Goal: Transaction & Acquisition: Purchase product/service

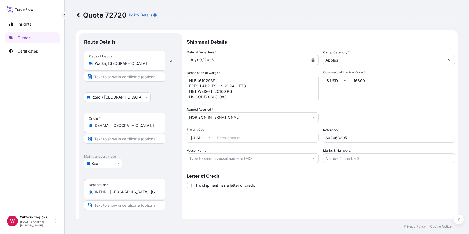
select select "Road / [GEOGRAPHIC_DATA]"
select select "Sea"
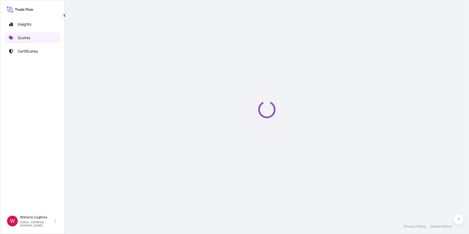
select select "Road / [GEOGRAPHIC_DATA]"
select select "Sea"
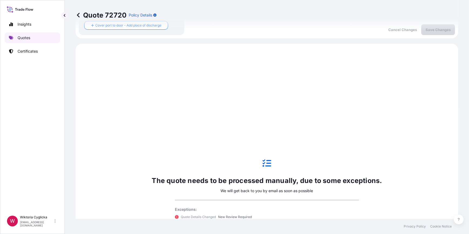
scroll to position [216, 0]
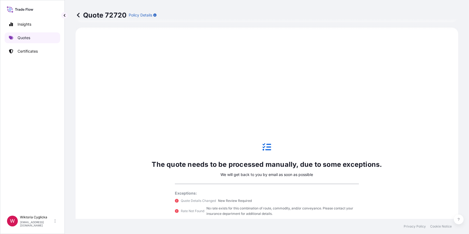
click at [43, 39] on link "Quotes" at bounding box center [33, 37] width 56 height 11
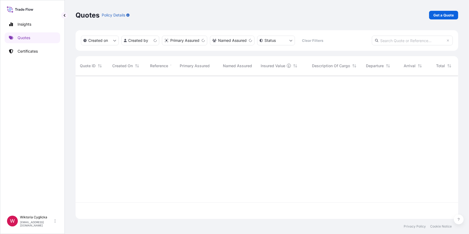
scroll to position [142, 379]
click at [443, 16] on p "Get a Quote" at bounding box center [443, 14] width 20 height 5
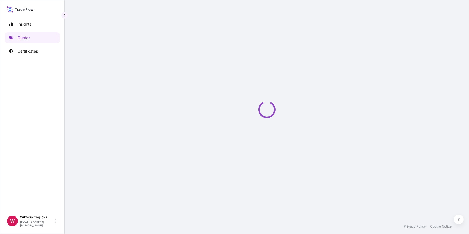
select select "Road / [GEOGRAPHIC_DATA]"
select select "Sea"
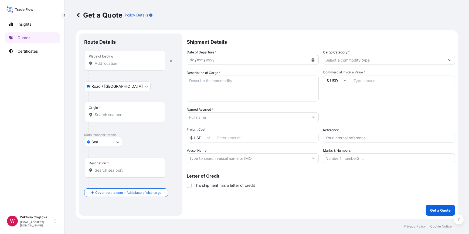
click at [112, 61] on input "Place of loading" at bounding box center [127, 63] width 64 height 5
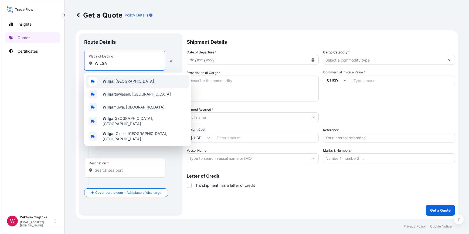
click at [114, 81] on span "[GEOGRAPHIC_DATA] , [GEOGRAPHIC_DATA]" at bounding box center [127, 80] width 51 height 5
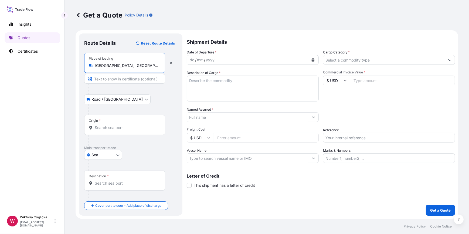
type input "[GEOGRAPHIC_DATA], [GEOGRAPHIC_DATA]"
click at [312, 62] on button "Calendar" at bounding box center [312, 60] width 9 height 9
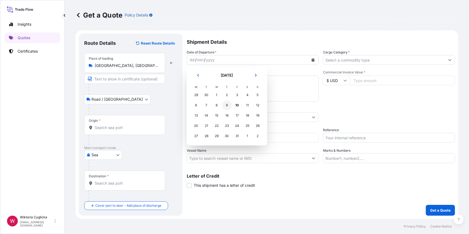
click at [224, 107] on div "9" at bounding box center [227, 105] width 10 height 10
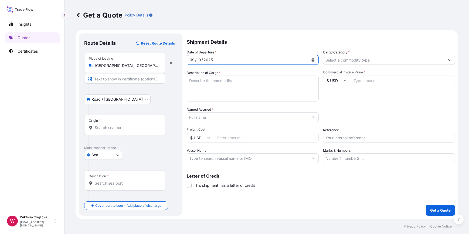
click at [379, 59] on input "Cargo Category *" at bounding box center [384, 60] width 122 height 10
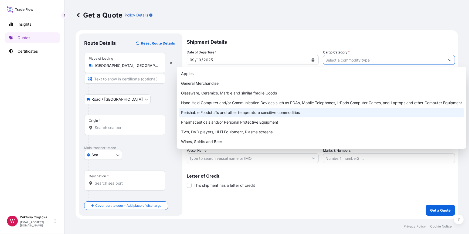
click at [292, 112] on div "Perishable Foodstuffs and other temperature sensitive commodities" at bounding box center [321, 113] width 285 height 10
type input "Perishable Foodstuffs and other temperature sensitive commodities"
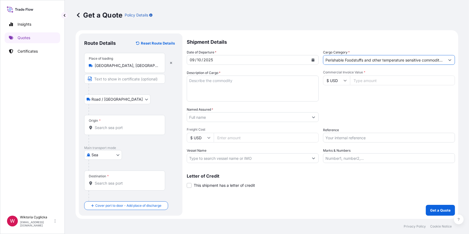
click at [365, 99] on div "Commercial Invoice Value * $ USD" at bounding box center [389, 85] width 132 height 31
click at [250, 88] on textarea "Description of Cargo *" at bounding box center [253, 88] width 132 height 26
click at [217, 87] on textarea "Description of Cargo *" at bounding box center [253, 88] width 132 height 26
paste textarea "FRESH APPLES NET WEIGHT: 21168 KG HS CODE: 080810"
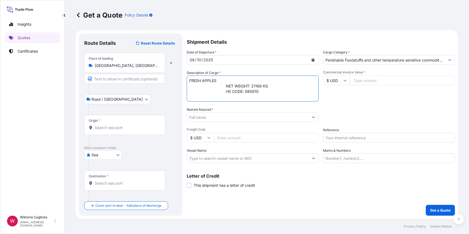
drag, startPoint x: 225, startPoint y: 84, endPoint x: 175, endPoint y: 86, distance: 50.2
click at [175, 86] on form "Route Details Reset Route Details Place of loading [GEOGRAPHIC_DATA], [GEOGRAPH…" at bounding box center [266, 124] width 382 height 188
drag, startPoint x: 224, startPoint y: 90, endPoint x: 177, endPoint y: 90, distance: 47.7
click at [177, 90] on form "Route Details Reset Route Details Place of loading [GEOGRAPHIC_DATA], [GEOGRAPH…" at bounding box center [266, 124] width 382 height 188
click at [189, 90] on textarea "FRESH APPLES NET WEIGHT: 21168 KG HS CODE: 080810" at bounding box center [253, 88] width 132 height 26
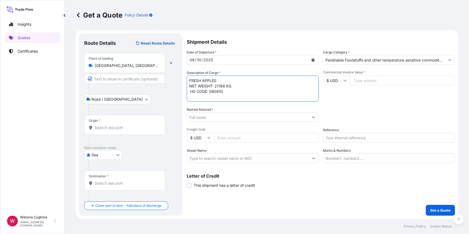
click at [190, 91] on textarea "FRESH APPLES NET WEIGHT: 21168 KG HS CODE: 080810" at bounding box center [253, 88] width 132 height 26
click at [224, 92] on textarea "FRESH APPLES NET WEIGHT: 21168 KG HS CODE: 080810" at bounding box center [253, 88] width 132 height 26
click at [188, 80] on textarea "FRESH APPLES NET WEIGHT: 21168 KG HS CODE: 080810 GROSS WEIGHT:" at bounding box center [253, 88] width 132 height 26
paste textarea "CGMU5693929"
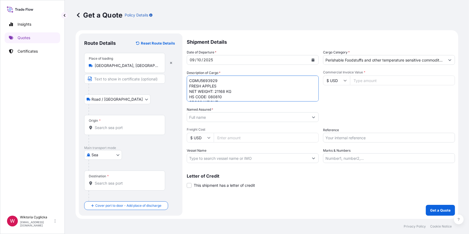
scroll to position [6, 0]
click at [225, 96] on textarea "CGMU5693929 FRESH APPLES NET WEIGHT: 21168 KG HS CODE: 080810 GROSS WEIGHT:" at bounding box center [253, 88] width 132 height 26
click at [234, 94] on textarea "CGMU5693929 FRESH APPLES NET WEIGHT: 21168 KG HS CODE: 080810 GROSS WEIGHT:" at bounding box center [253, 88] width 132 height 26
type textarea "CGMU5693929 FRESH APPLES NET WEIGHT: 21168 KG HS CODE: 080810 GROSS WEIGHT: 239…"
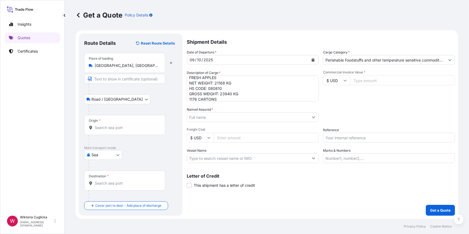
click at [350, 119] on div "Packing Category Type to search a container mode Please select a primary mode o…" at bounding box center [389, 114] width 132 height 15
click at [269, 116] on input "Named Assured *" at bounding box center [248, 117] width 122 height 10
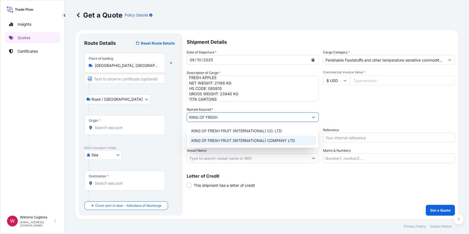
click at [269, 143] on div "KING OF FRESH FRUIT (INTERNATIONAL) COMPANY LTD" at bounding box center [252, 141] width 127 height 10
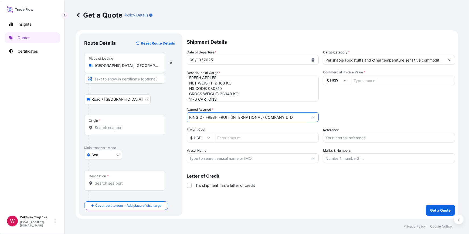
type input "KING OF FRESH FRUIT (INTERNATIONAL) COMPANY LTD"
click at [404, 97] on div "Commercial Invoice Value * $ USD" at bounding box center [389, 85] width 132 height 31
click at [347, 134] on input "Reference" at bounding box center [389, 138] width 132 height 10
click at [341, 143] on div "Date of Departure * [DATE] Cargo Category * Perishable Foodstuffs and other tem…" at bounding box center [321, 106] width 268 height 113
click at [341, 139] on input "Reference" at bounding box center [389, 138] width 132 height 10
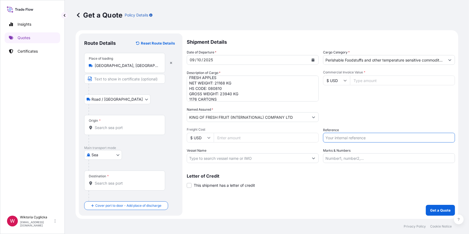
paste input "S02067425"
type input "S02067425"
click at [345, 112] on div "Packing Category Type to search a container mode Please select a primary mode o…" at bounding box center [389, 114] width 132 height 15
drag, startPoint x: 329, startPoint y: 78, endPoint x: 339, endPoint y: 89, distance: 15.1
click at [329, 78] on input "$ USD" at bounding box center [336, 80] width 27 height 10
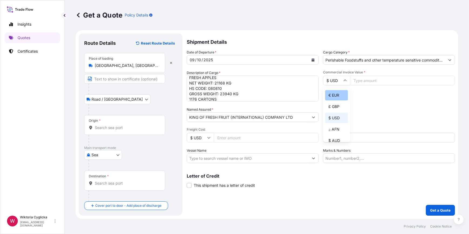
click at [340, 91] on div "€ EUR" at bounding box center [336, 95] width 23 height 10
type input "€ EUR"
click at [366, 79] on input "Commercial Invoice Value *" at bounding box center [402, 80] width 105 height 10
type input "21168"
click at [364, 109] on div "Packing Category Type to search a container mode Please select a primary mode o…" at bounding box center [389, 114] width 132 height 15
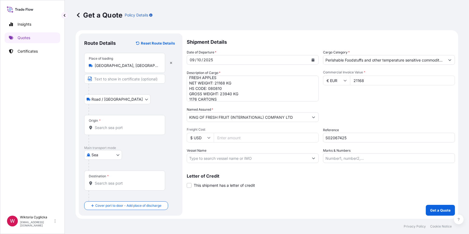
click at [123, 126] on input "Origin *" at bounding box center [127, 127] width 64 height 5
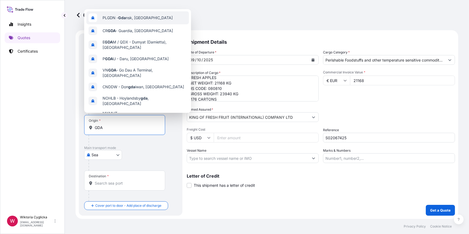
click at [119, 18] on span "PLGDN - Gda nsk, [GEOGRAPHIC_DATA]" at bounding box center [137, 17] width 70 height 5
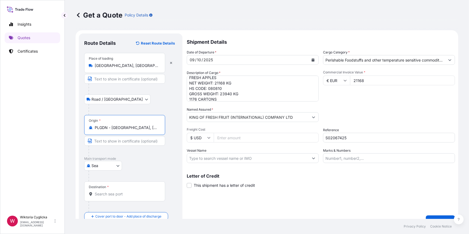
type input "PLGDN - [GEOGRAPHIC_DATA], [GEOGRAPHIC_DATA]"
click at [112, 186] on div "Destination *" at bounding box center [124, 191] width 81 height 20
click at [112, 191] on input "Destination *" at bounding box center [127, 193] width 64 height 5
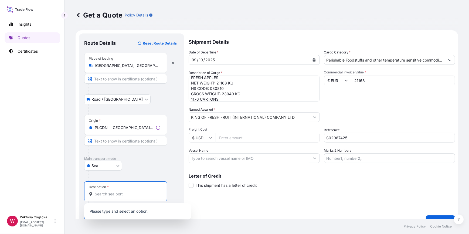
click at [114, 190] on div "Destination *" at bounding box center [125, 191] width 83 height 20
click at [114, 191] on input "Destination *" at bounding box center [128, 193] width 66 height 5
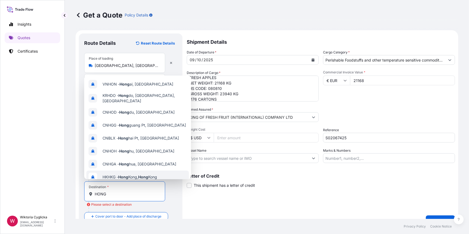
click at [129, 174] on span "HKHKG - [GEOGRAPHIC_DATA], [GEOGRAPHIC_DATA]" at bounding box center [129, 176] width 54 height 5
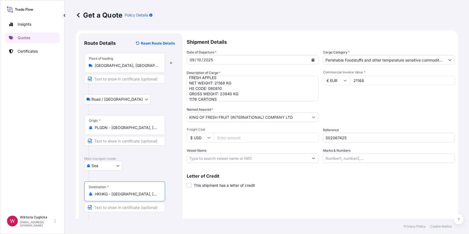
type input "HKHKG - [GEOGRAPHIC_DATA], [GEOGRAPHIC_DATA]"
click at [303, 185] on div "Letter of Credit This shipment has a letter of credit Letter of credit * Letter…" at bounding box center [321, 181] width 268 height 14
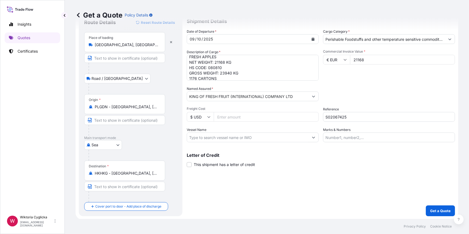
scroll to position [21, 0]
click at [437, 211] on p "Get a Quote" at bounding box center [440, 210] width 20 height 5
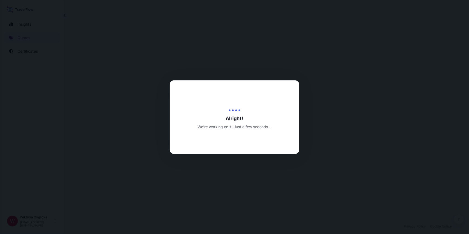
select select "Road / [GEOGRAPHIC_DATA]"
select select "Sea"
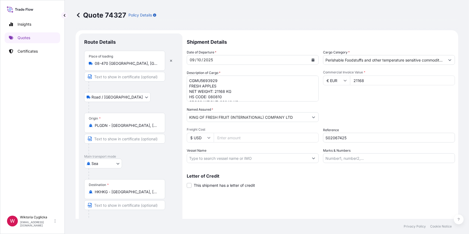
click at [361, 59] on input "Perishable Foodstuffs and other temperature sensitive commodities" at bounding box center [384, 60] width 122 height 10
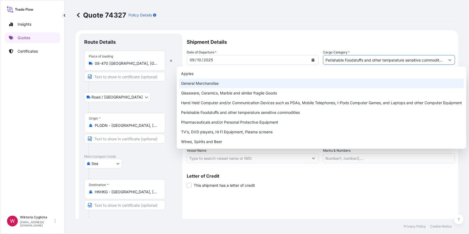
click at [222, 75] on div "Apples" at bounding box center [321, 74] width 285 height 10
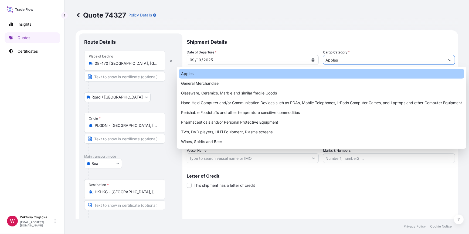
type input "Apples"
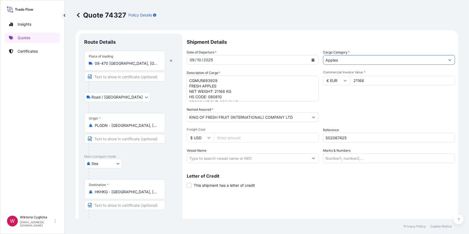
click at [377, 95] on div "Commercial Invoice Value * € EUR 21168" at bounding box center [389, 85] width 132 height 31
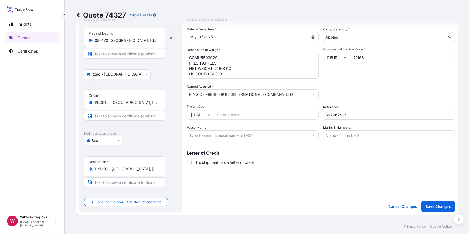
scroll to position [49, 0]
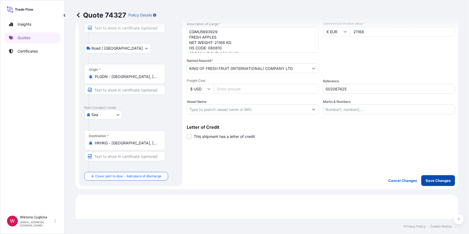
click at [431, 181] on p "Save Changes" at bounding box center [437, 180] width 25 height 5
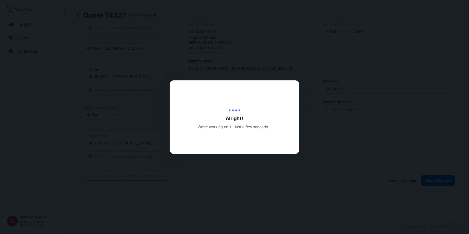
type input "[DATE]"
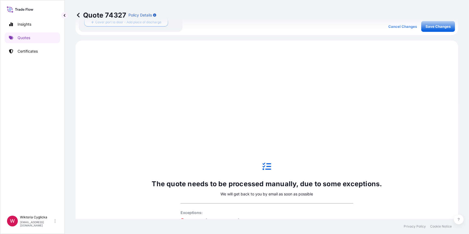
scroll to position [216, 0]
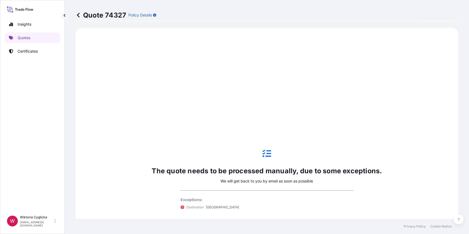
select select "Road / [GEOGRAPHIC_DATA]"
select select "Sea"
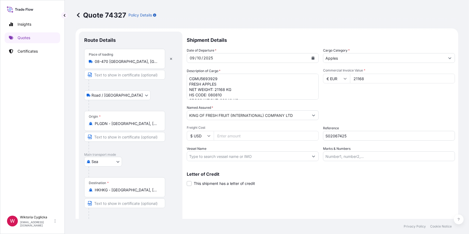
scroll to position [0, 0]
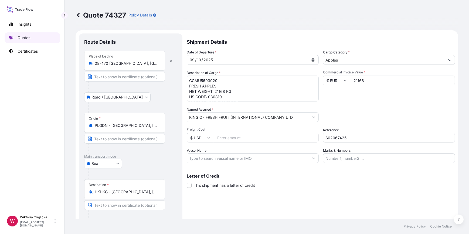
click at [44, 32] on div "Insights Quotes Certificates" at bounding box center [33, 113] width 56 height 198
click at [30, 37] on p "Quotes" at bounding box center [24, 37] width 13 height 5
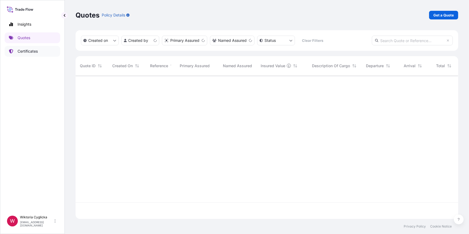
scroll to position [142, 379]
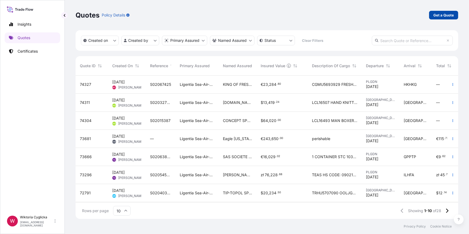
click at [443, 15] on p "Get a Quote" at bounding box center [443, 14] width 20 height 5
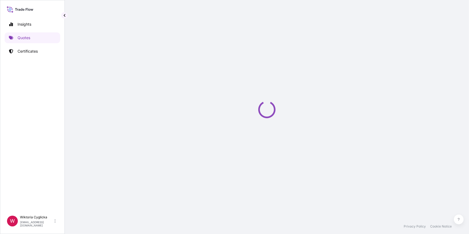
select select "Sea"
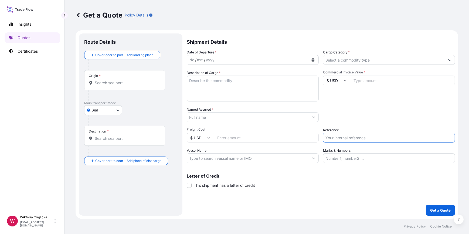
click at [340, 141] on input "Reference" at bounding box center [389, 138] width 132 height 10
paste input "S02067460"
type input "S02067460"
click at [353, 56] on input "Cargo Category *" at bounding box center [384, 60] width 122 height 10
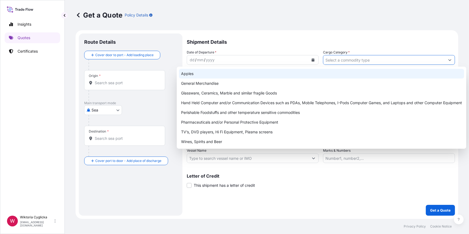
click at [208, 74] on div "Apples" at bounding box center [321, 74] width 285 height 10
type input "Apples"
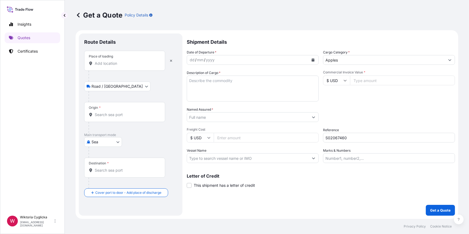
click at [126, 67] on div "Place of loading" at bounding box center [124, 61] width 81 height 20
click at [126, 66] on input "Place of loading" at bounding box center [127, 63] width 64 height 5
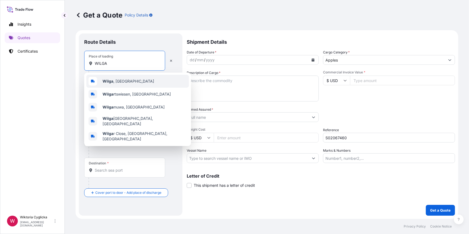
click at [122, 82] on span "[GEOGRAPHIC_DATA] , [GEOGRAPHIC_DATA]" at bounding box center [127, 80] width 51 height 5
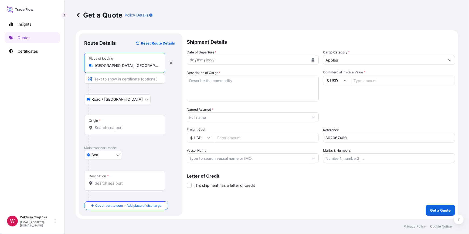
type input "[GEOGRAPHIC_DATA], [GEOGRAPHIC_DATA]"
click at [249, 62] on div "dd / mm / yyyy" at bounding box center [248, 60] width 122 height 10
click at [314, 57] on button "Calendar" at bounding box center [312, 60] width 9 height 9
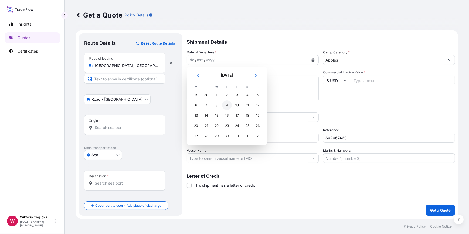
click at [228, 107] on div "9" at bounding box center [227, 105] width 10 height 10
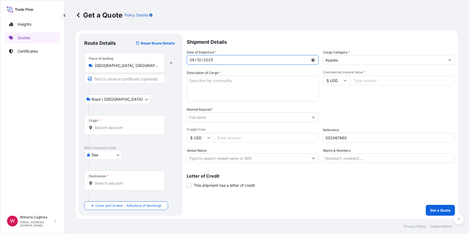
click at [223, 91] on textarea "Description of Cargo *" at bounding box center [253, 88] width 132 height 26
click at [356, 104] on div "Date of Departure * [DATE] Cargo Category * Apples Description of Cargo * Comme…" at bounding box center [321, 106] width 268 height 113
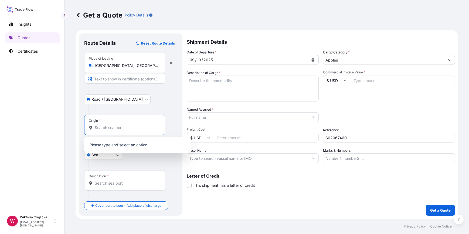
click at [114, 126] on input "Origin *" at bounding box center [127, 127] width 64 height 5
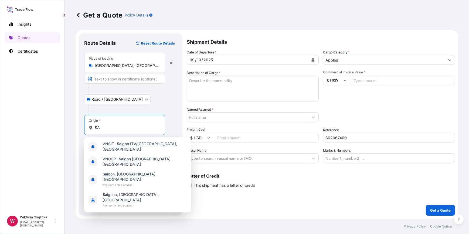
type input "S"
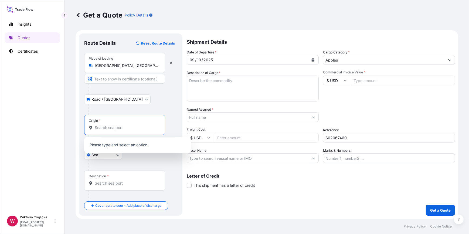
click at [226, 118] on input "Named Assured *" at bounding box center [248, 117] width 122 height 10
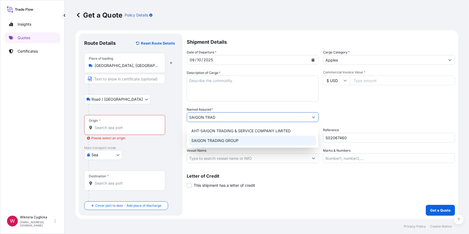
click at [234, 141] on span "SAIGON TRADING GROUP" at bounding box center [214, 140] width 47 height 5
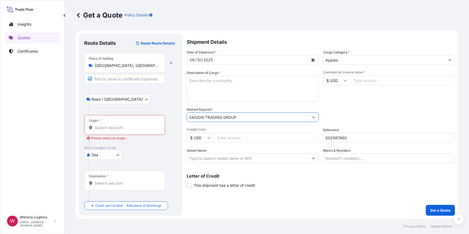
type input "SAIGON TRADING GROUP"
click at [386, 113] on div "Packing Category Type to search a container mode Please select a primary mode o…" at bounding box center [389, 114] width 132 height 15
click at [220, 78] on textarea "Description of Cargo *" at bounding box center [253, 88] width 132 height 26
click at [219, 88] on textarea "Description of Cargo *" at bounding box center [253, 88] width 132 height 26
paste textarea "CGMU8020011"
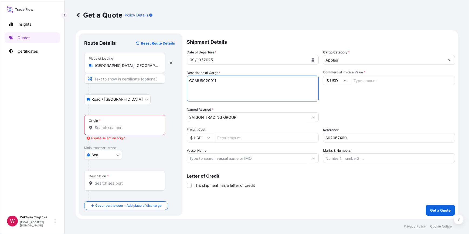
paste textarea "FRESH APPLES NET WEIGHT: 20880 KG HS CODE: 080810"
drag, startPoint x: 225, startPoint y: 87, endPoint x: 186, endPoint y: 86, distance: 39.1
click at [186, 86] on form "Route Details Reset Route Details Place of loading [GEOGRAPHIC_DATA], [GEOGRAPH…" at bounding box center [266, 124] width 382 height 188
drag, startPoint x: 225, startPoint y: 93, endPoint x: 187, endPoint y: 94, distance: 38.6
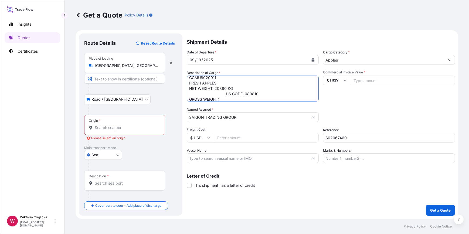
click at [187, 94] on textarea "CGMU8020011 FRESH APPLES NET WEIGHT: 20880 KG HS CODE: 080810 GROSS WEIGHT:" at bounding box center [253, 88] width 132 height 26
drag, startPoint x: 225, startPoint y: 98, endPoint x: 229, endPoint y: 100, distance: 3.9
click at [226, 98] on textarea "CGMU8020011 FRESH APPLES NET WEIGHT: 20880 KG HS CODE: 080810 GROSS WEIGHT:" at bounding box center [253, 88] width 132 height 26
paste textarea "23525"
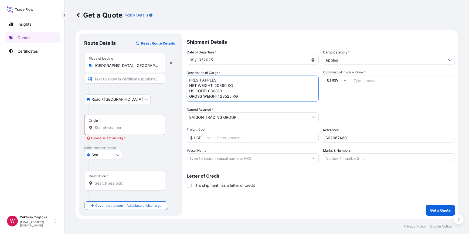
paste textarea "1368 CARTONS"
type textarea "CGMU8020011 FRESH APPLES NET WEIGHT: 20880 KG HS CODE: 080810 GROSS WEIGHT: 235…"
click at [342, 108] on div "Packing Category Type to search a container mode Please select a primary mode o…" at bounding box center [389, 114] width 132 height 15
click at [361, 80] on input "Commercial Invoice Value *" at bounding box center [402, 80] width 105 height 10
type input "30276"
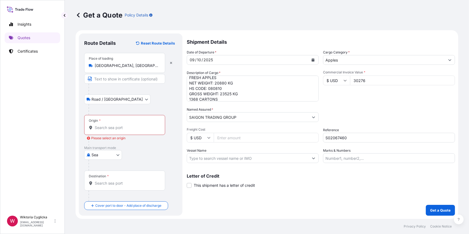
click at [386, 102] on div "Date of Departure * [DATE] Cargo Category * Apples Description of Cargo * CGMU8…" at bounding box center [321, 106] width 268 height 113
click at [116, 129] on input "Origin * Please select an origin" at bounding box center [127, 127] width 64 height 5
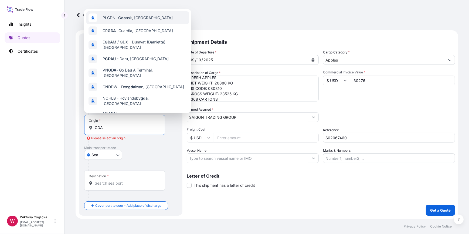
click at [116, 18] on span "PLGDN - Gda nsk, [GEOGRAPHIC_DATA]" at bounding box center [137, 17] width 70 height 5
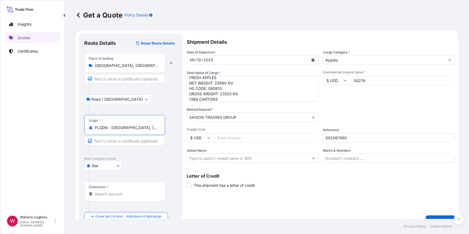
type input "PLGDN - [GEOGRAPHIC_DATA], [GEOGRAPHIC_DATA]"
click at [112, 191] on div "Destination *" at bounding box center [124, 191] width 81 height 20
click at [112, 191] on input "Destination *" at bounding box center [127, 193] width 64 height 5
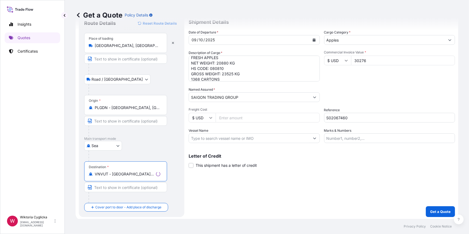
scroll to position [21, 0]
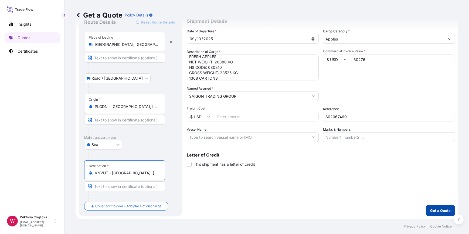
type input "VNVUT - [GEOGRAPHIC_DATA], [GEOGRAPHIC_DATA]"
click at [430, 212] on p "Get a Quote" at bounding box center [440, 210] width 20 height 5
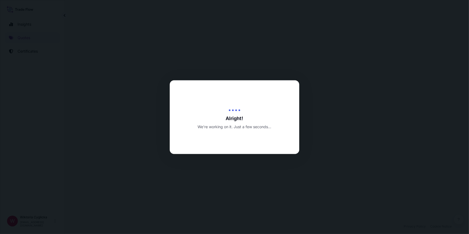
select select "Road / [GEOGRAPHIC_DATA]"
select select "Sea"
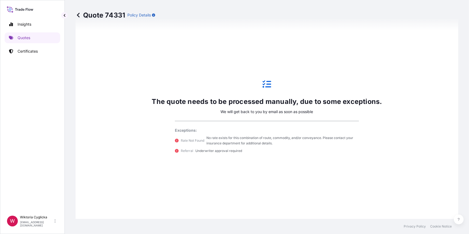
scroll to position [281, 0]
